Goal: Use online tool/utility: Utilize a website feature to perform a specific function

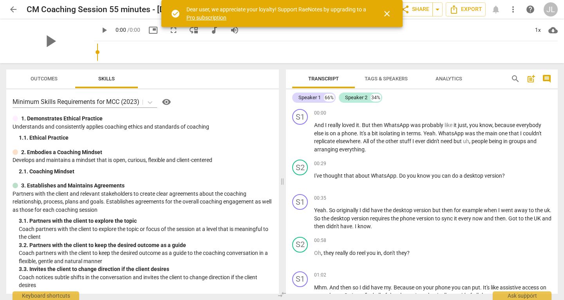
click at [388, 11] on span "close" at bounding box center [386, 13] width 9 height 9
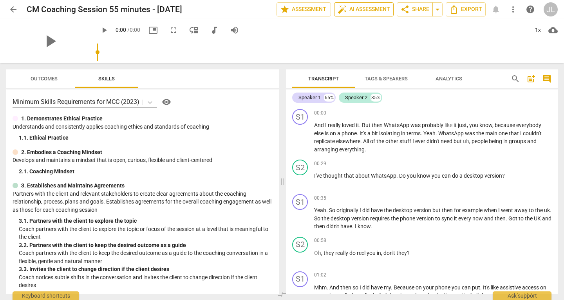
click at [382, 11] on span "auto_fix_high AI Assessment" at bounding box center [364, 9] width 53 height 9
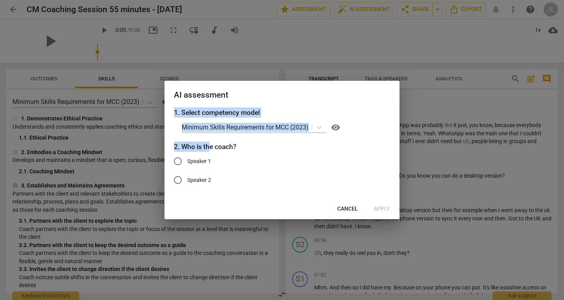
drag, startPoint x: 264, startPoint y: 97, endPoint x: 208, endPoint y: 148, distance: 75.1
click at [208, 148] on div "AI assessment 1. Select competency model Minimum Skills Requirements for MCC (2…" at bounding box center [282, 150] width 235 height 138
click at [356, 210] on span "Cancel" at bounding box center [347, 209] width 21 height 8
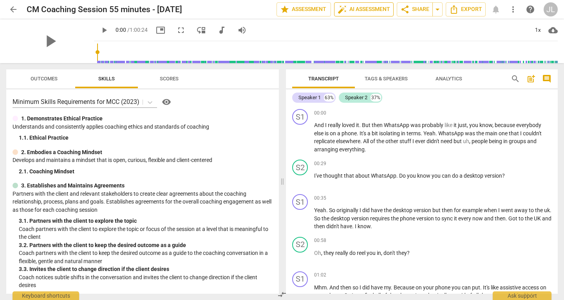
click at [364, 8] on span "auto_fix_high AI Assessment" at bounding box center [364, 9] width 53 height 9
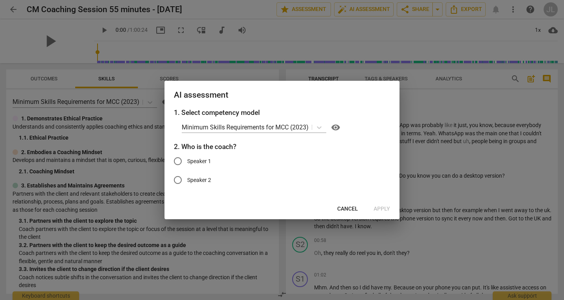
click at [205, 178] on span "Speaker 2" at bounding box center [199, 180] width 24 height 8
click at [187, 178] on input "Speaker 2" at bounding box center [177, 179] width 19 height 19
radio input "true"
click at [382, 209] on span "Apply" at bounding box center [382, 209] width 16 height 8
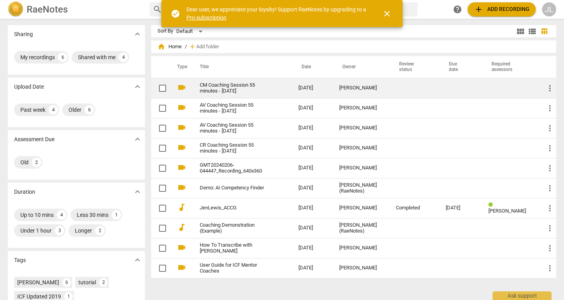
click at [234, 89] on link "CM Coaching Session 55 minutes - [DATE]" at bounding box center [235, 88] width 71 height 12
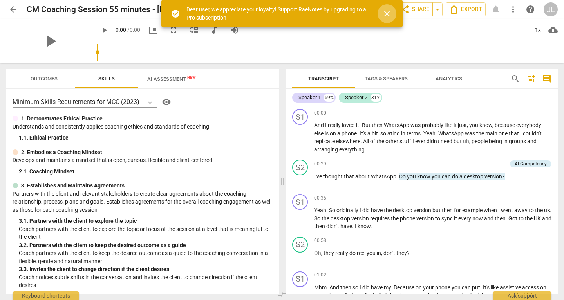
click at [386, 14] on span "close" at bounding box center [386, 13] width 9 height 9
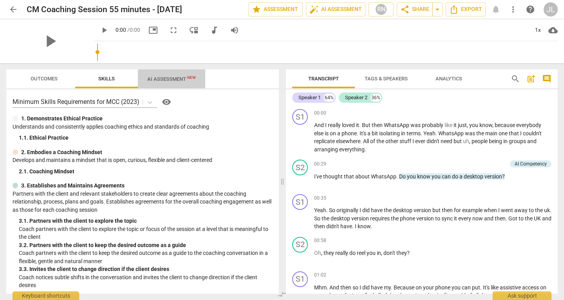
click at [170, 81] on span "AI Assessment New" at bounding box center [171, 79] width 49 height 6
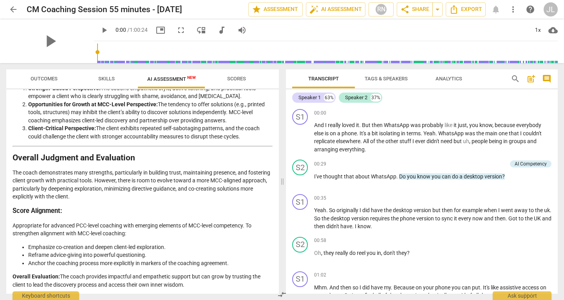
scroll to position [1232, 0]
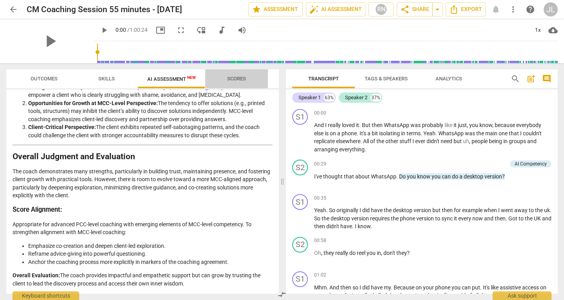
click at [233, 79] on span "Scores" at bounding box center [236, 79] width 19 height 6
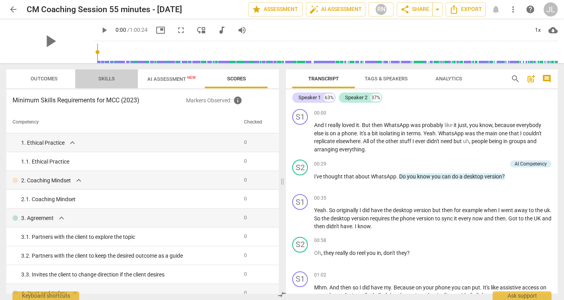
click at [110, 83] on span "Skills" at bounding box center [106, 79] width 35 height 11
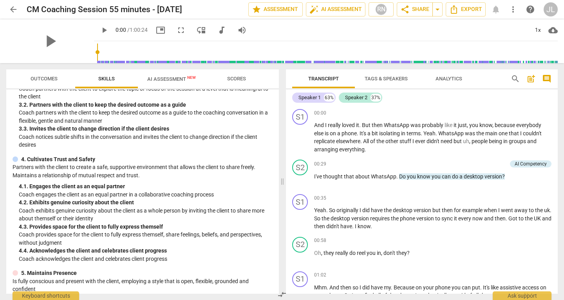
scroll to position [60, 0]
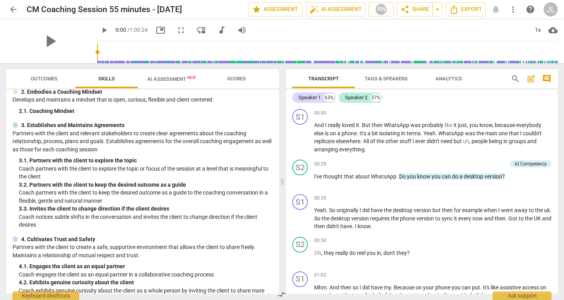
click at [51, 79] on span "Outcomes" at bounding box center [44, 79] width 27 height 6
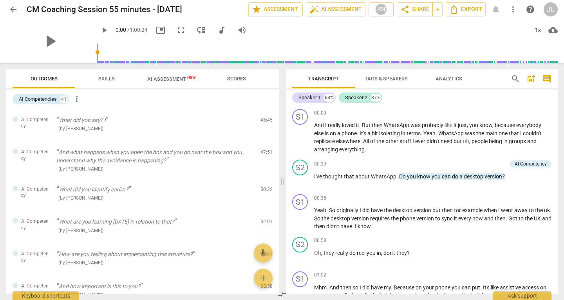
scroll to position [1240, 0]
